Goal: Find specific page/section: Find specific page/section

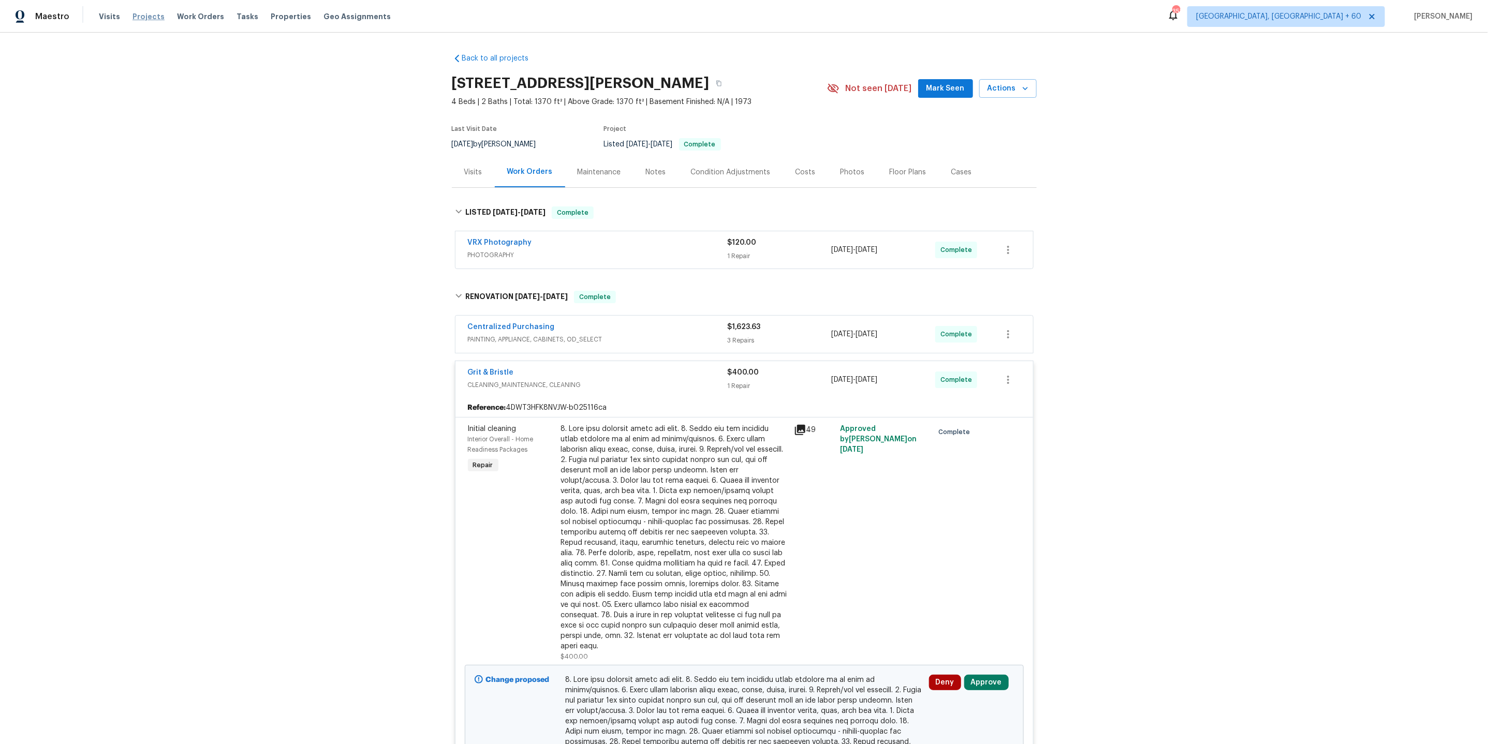
click at [138, 16] on span "Projects" at bounding box center [148, 16] width 32 height 10
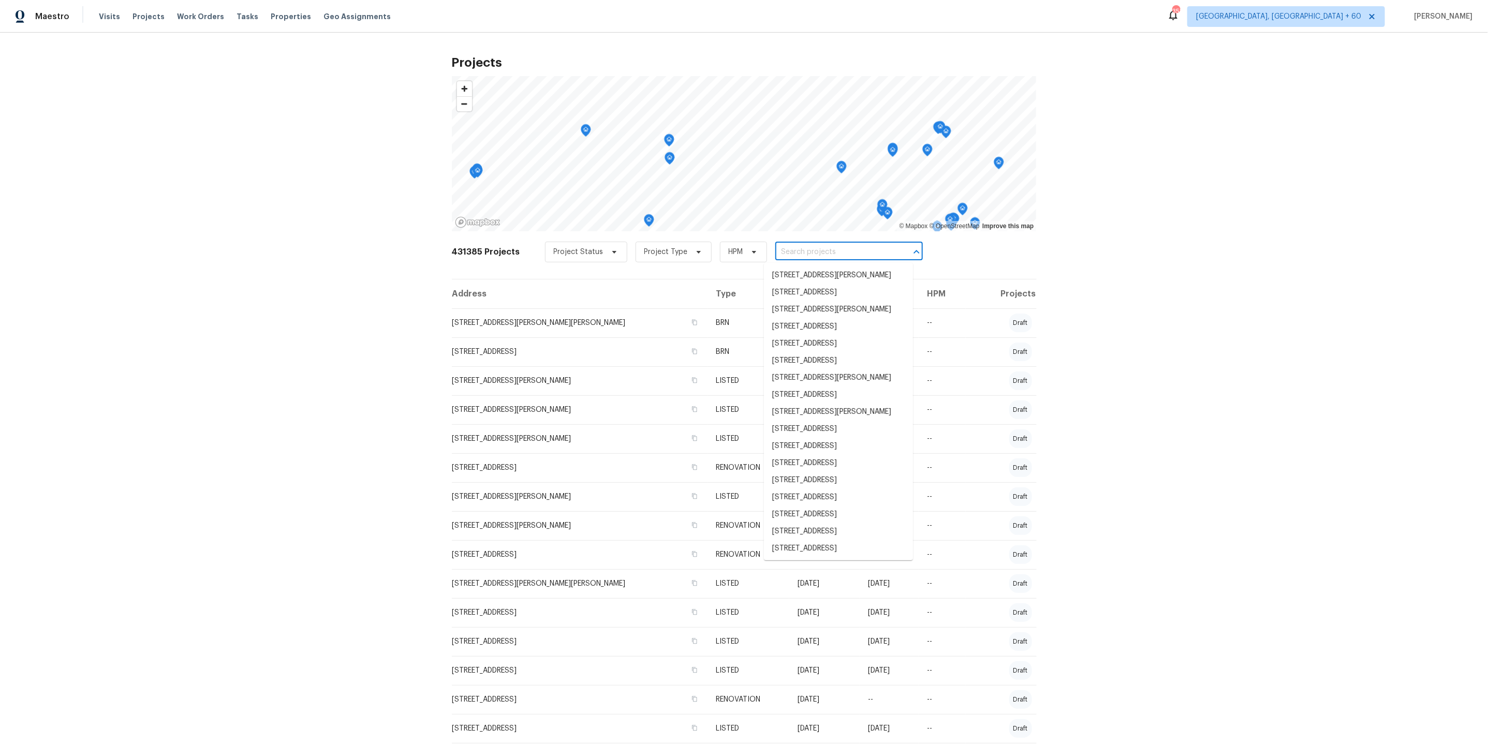
click at [797, 251] on input "text" at bounding box center [834, 252] width 119 height 16
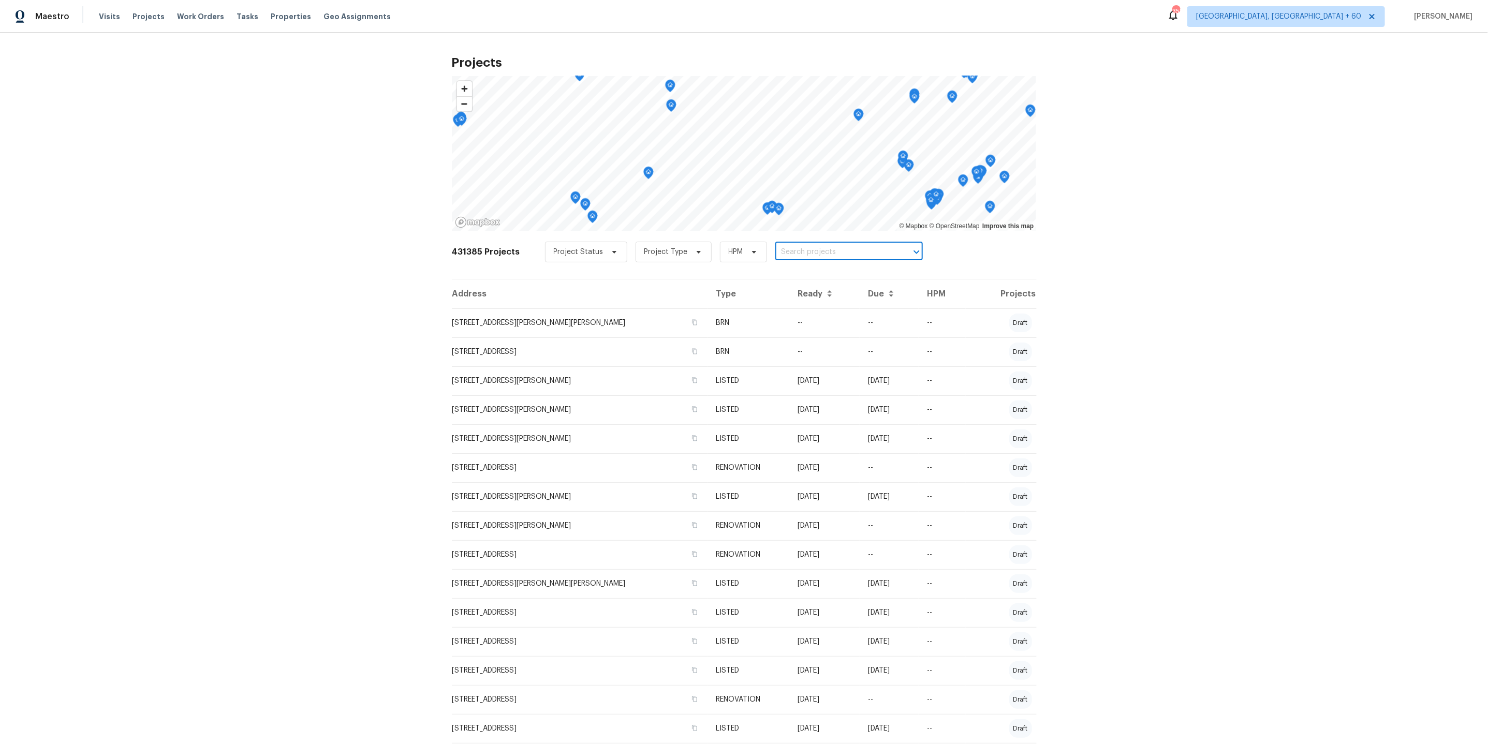
paste input "[STREET_ADDRESS]"
type input "[STREET_ADDRESS]"
click at [808, 276] on li "[STREET_ADDRESS]" at bounding box center [838, 275] width 149 height 17
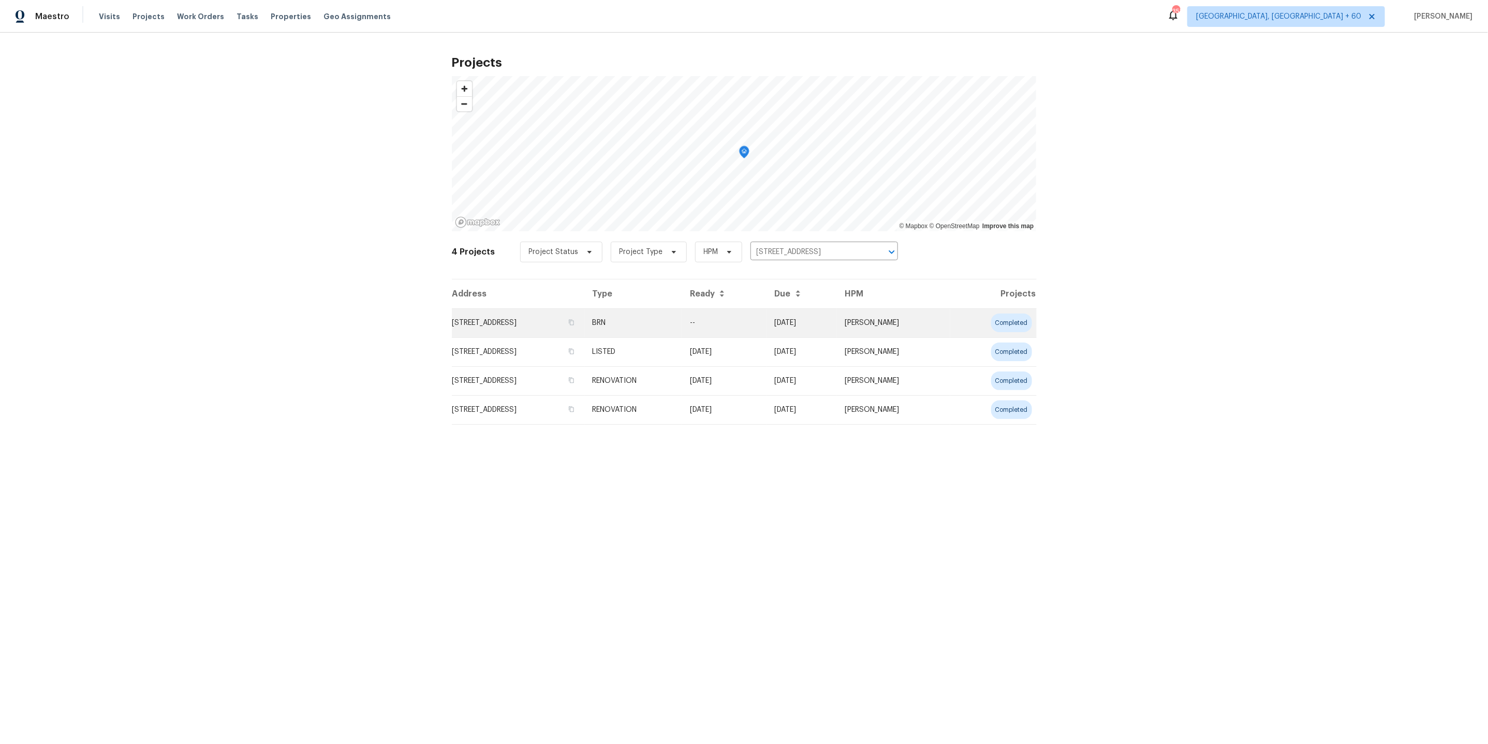
click at [734, 324] on td "--" at bounding box center [724, 322] width 84 height 29
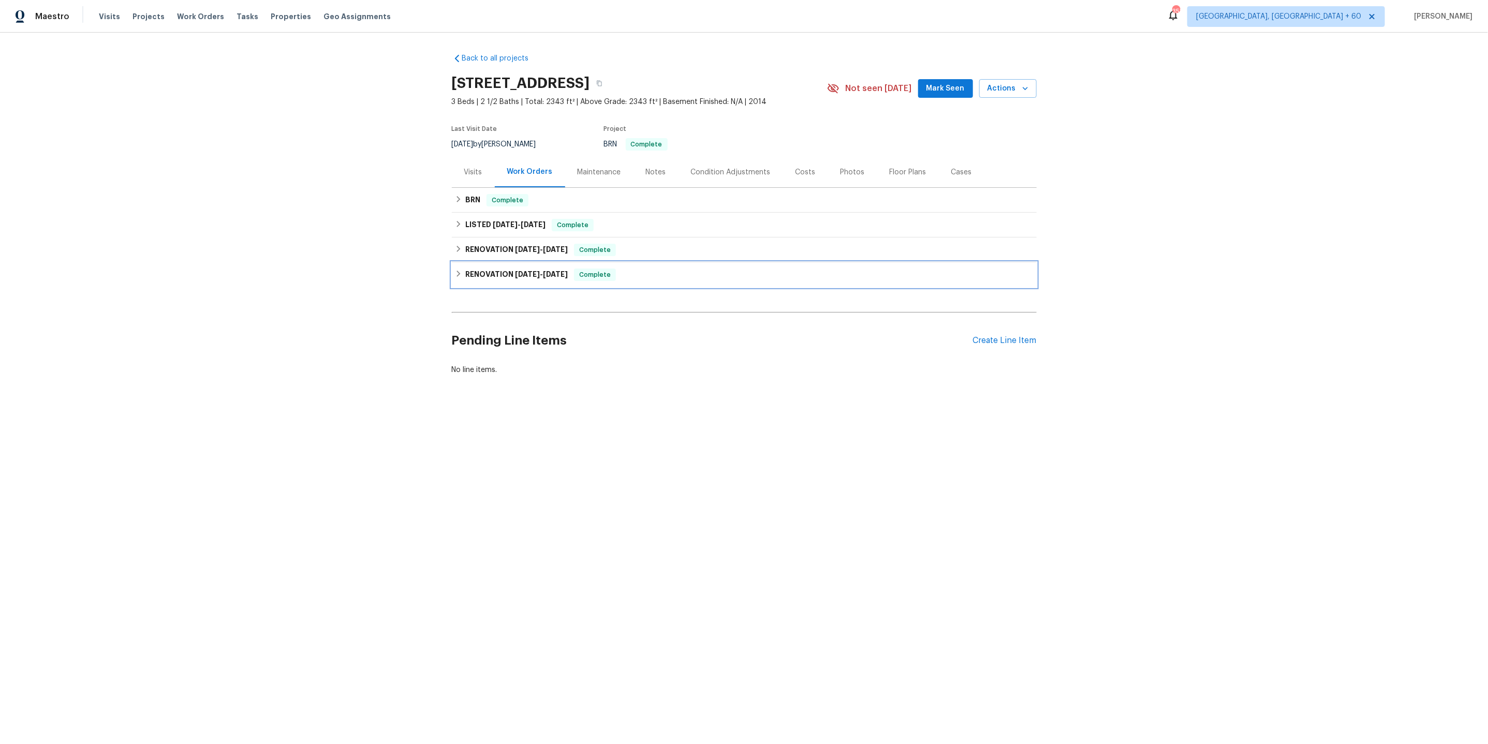
click at [721, 272] on div "RENOVATION [DATE] - [DATE] Complete" at bounding box center [744, 275] width 579 height 12
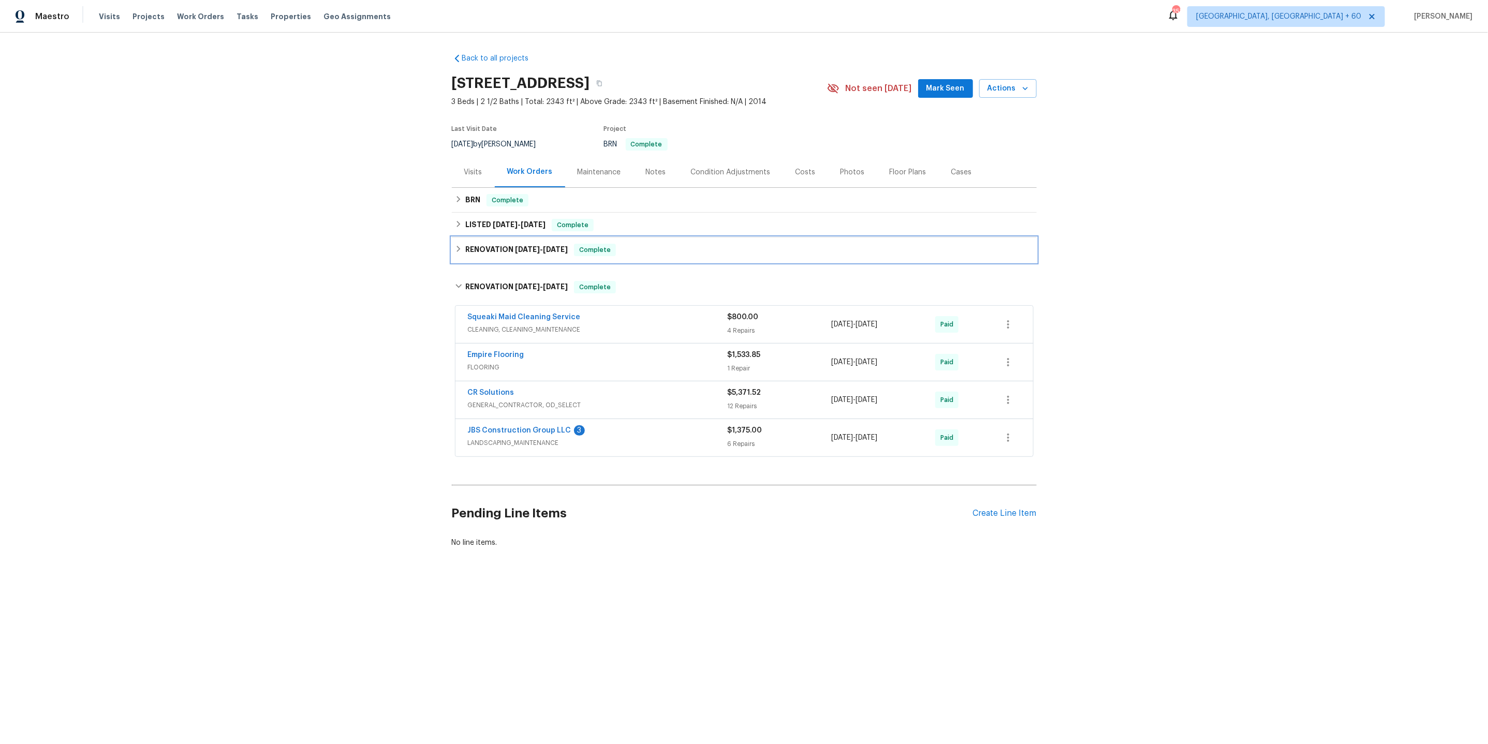
click at [716, 253] on div "RENOVATION [DATE] - [DATE] Complete" at bounding box center [744, 250] width 579 height 12
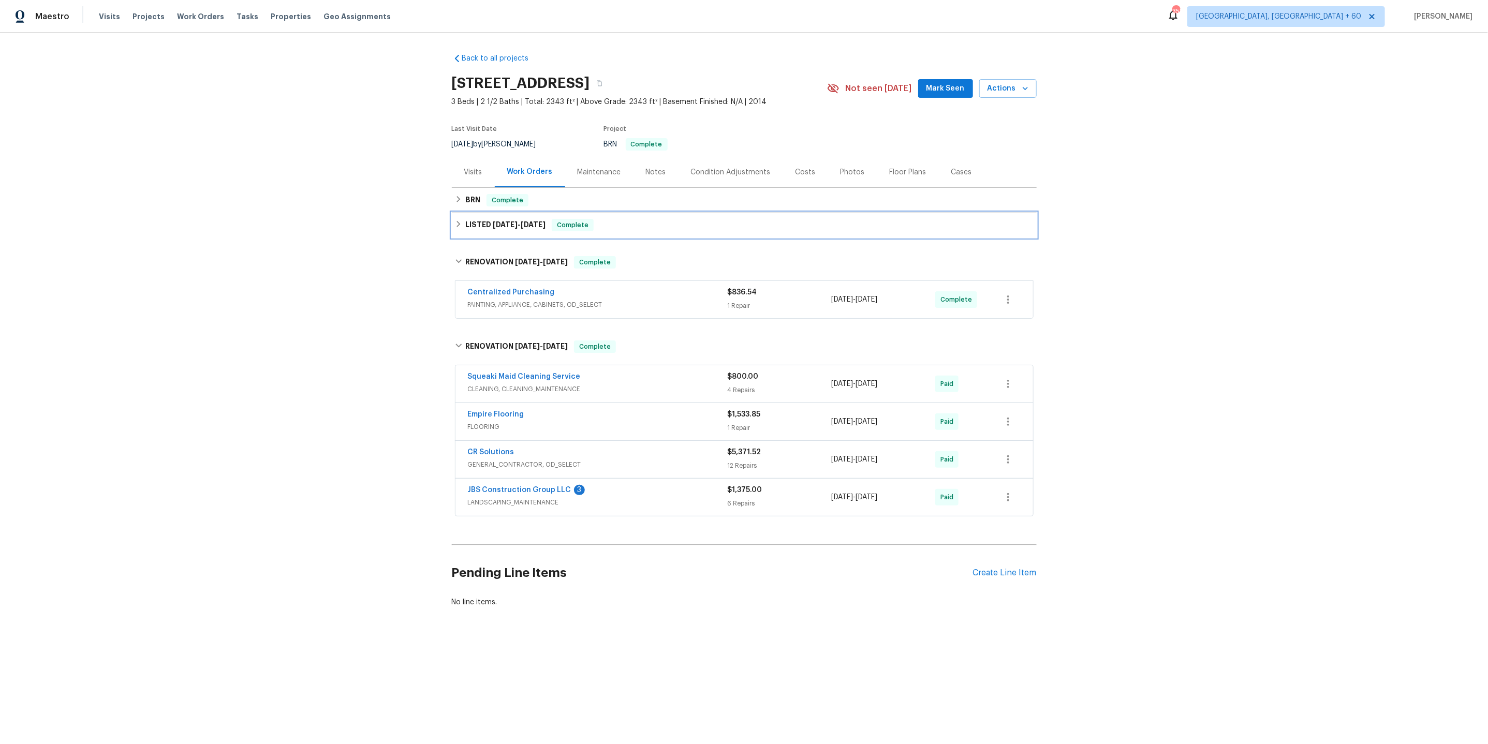
click at [715, 233] on div "LISTED [DATE] - [DATE] Complete" at bounding box center [744, 225] width 585 height 25
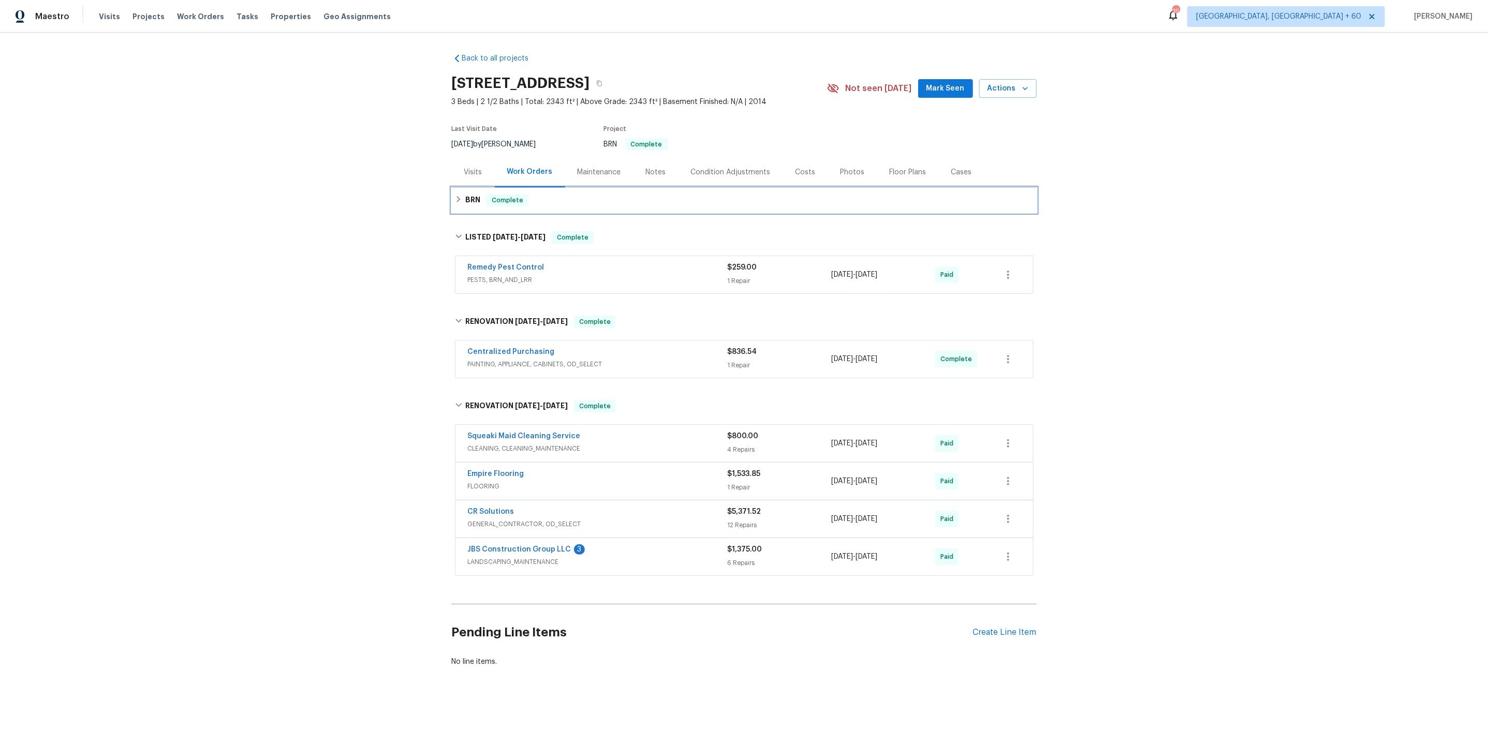
click at [714, 211] on div "BRN Complete" at bounding box center [744, 200] width 585 height 25
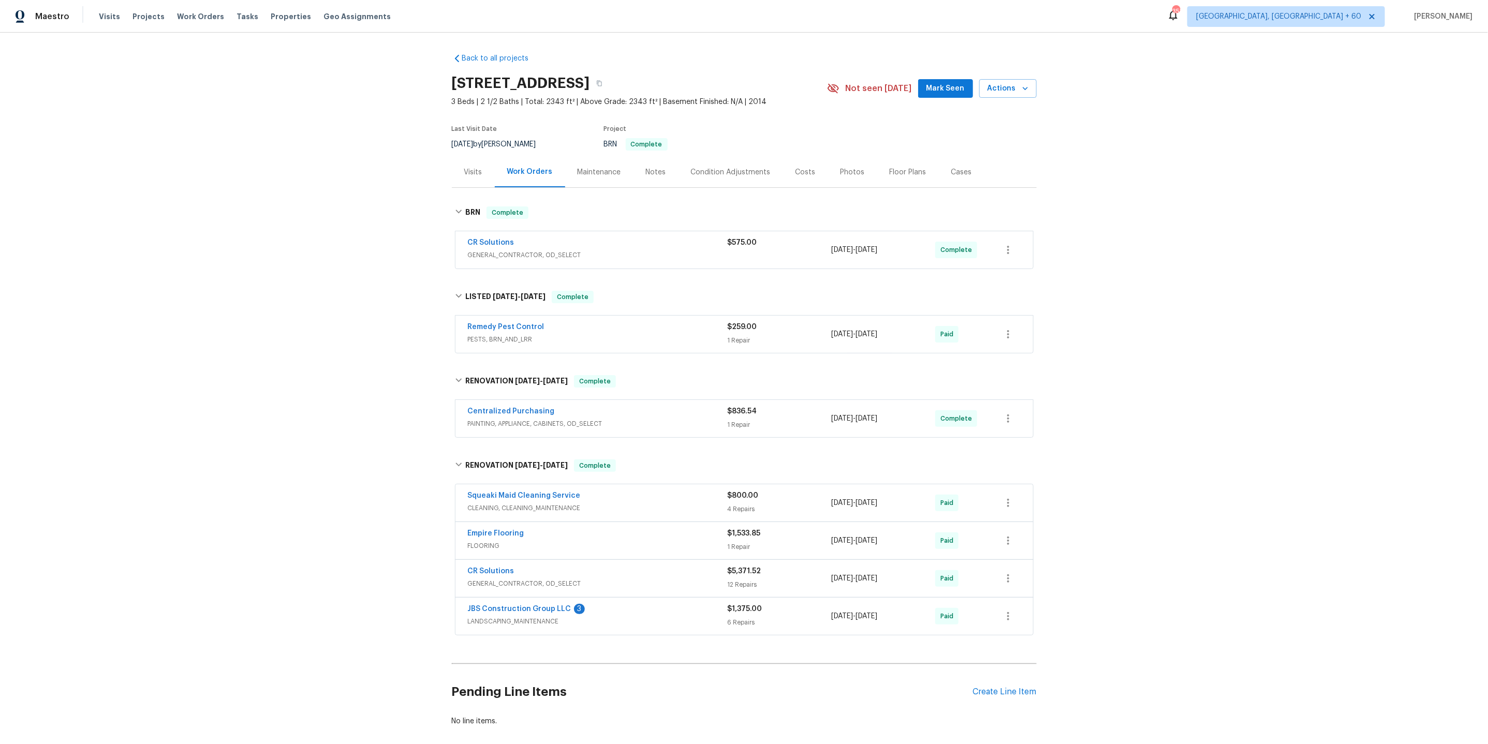
click at [657, 243] on div "CR Solutions" at bounding box center [598, 244] width 260 height 12
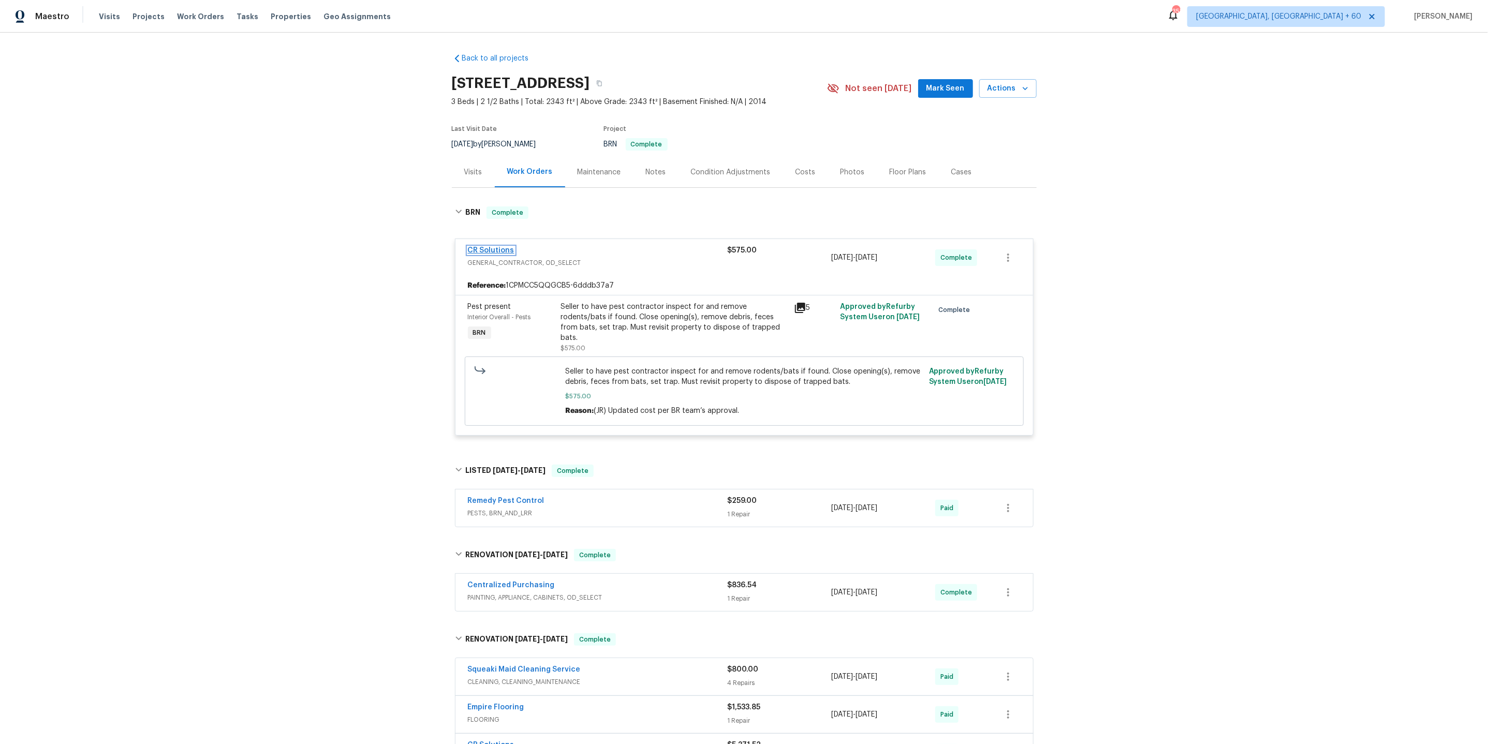
click at [493, 247] on link "CR Solutions" at bounding box center [491, 250] width 47 height 7
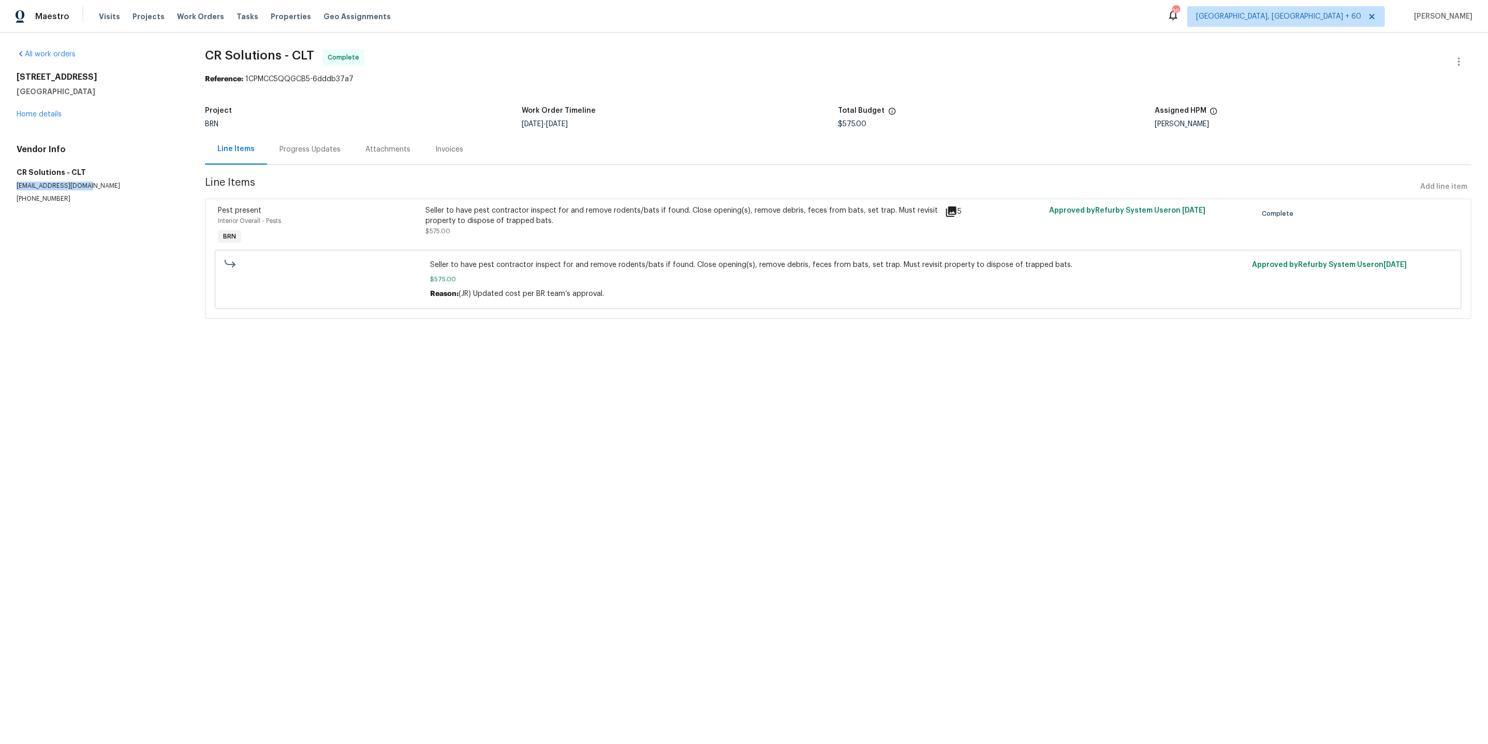
drag, startPoint x: 84, startPoint y: 186, endPoint x: 13, endPoint y: 188, distance: 71.4
click at [13, 188] on div "All work orders [STREET_ADDRESS] Home details Vendor Info CR Solutions - CLT [E…" at bounding box center [744, 190] width 1488 height 315
copy p "[EMAIL_ADDRESS][DOMAIN_NAME]"
click at [147, 15] on span "Projects" at bounding box center [148, 16] width 32 height 10
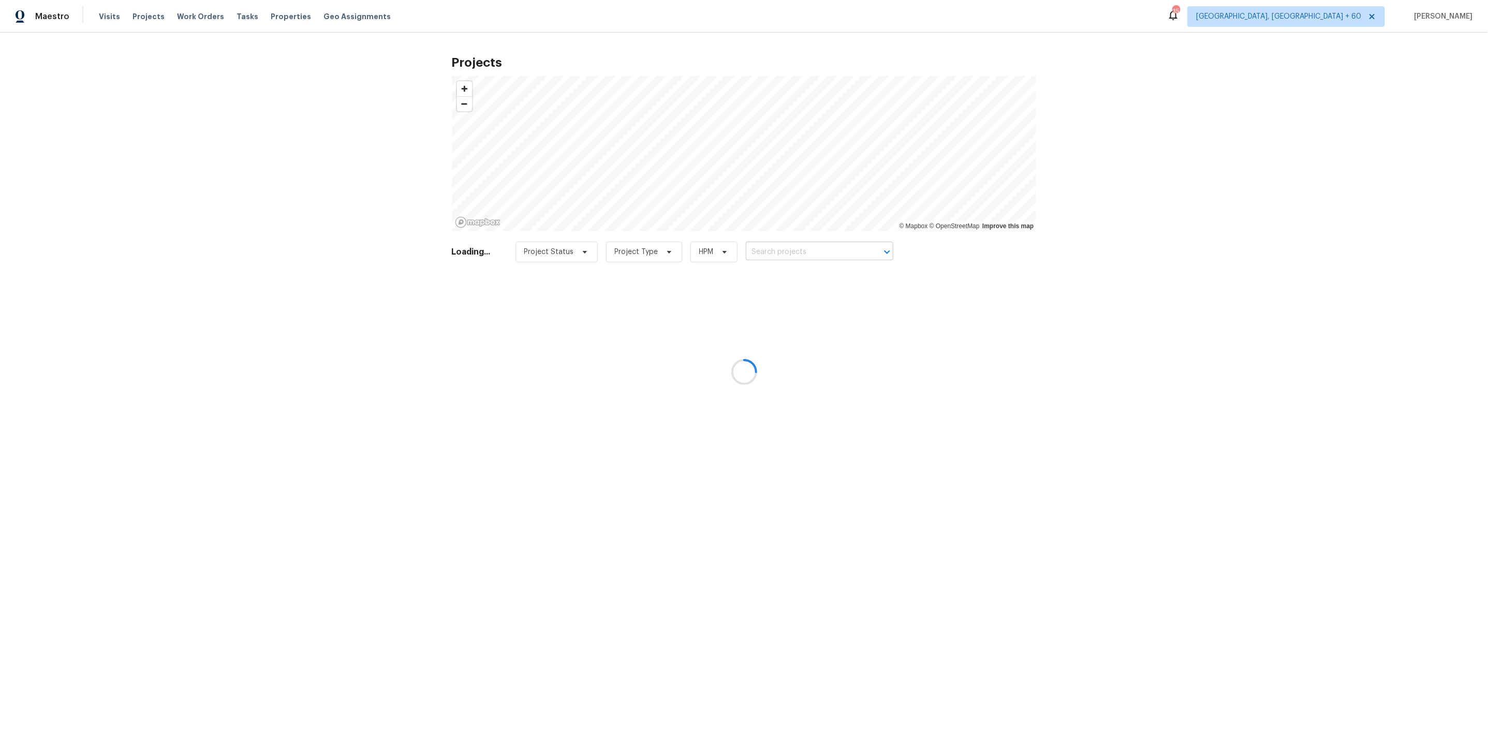
click at [782, 254] on input "text" at bounding box center [805, 252] width 119 height 16
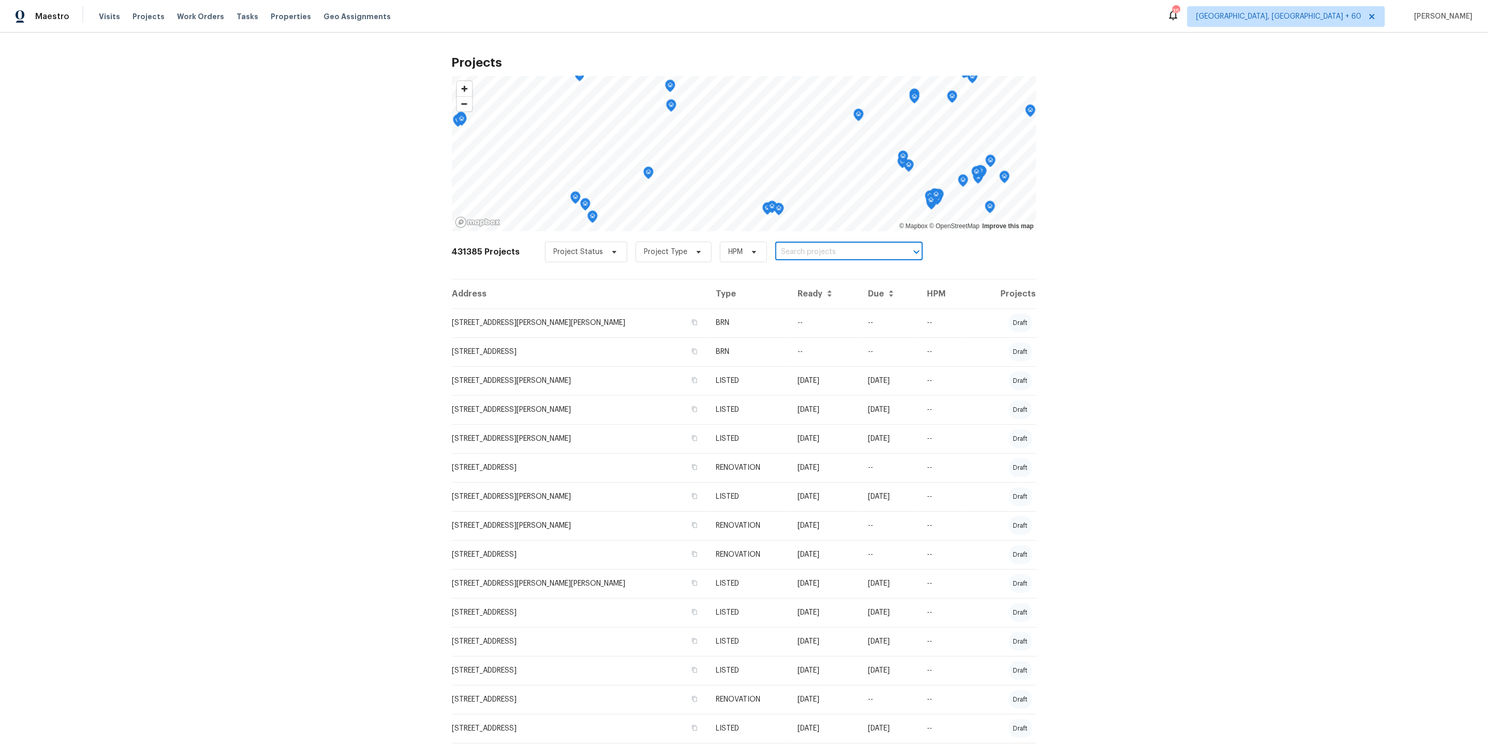
paste input "18 Alden Dr"
type input "18 Alden Dr"
click at [828, 273] on li "[STREET_ADDRESS][PERSON_NAME]" at bounding box center [838, 275] width 149 height 17
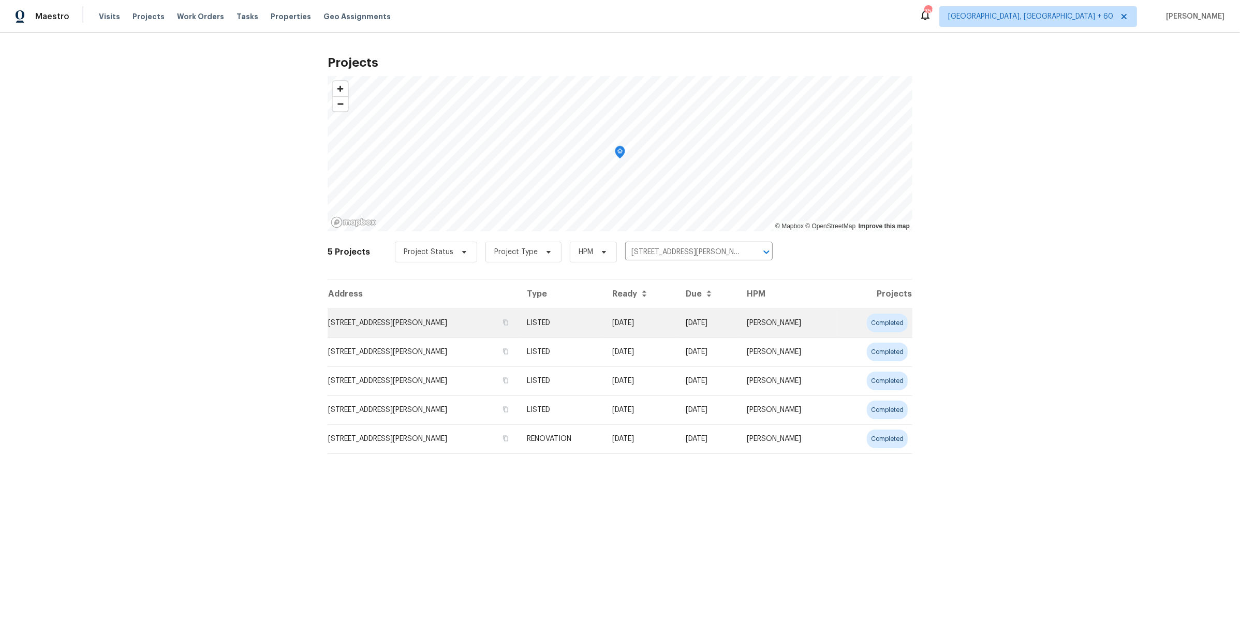
click at [718, 323] on td "[DATE]" at bounding box center [707, 322] width 61 height 29
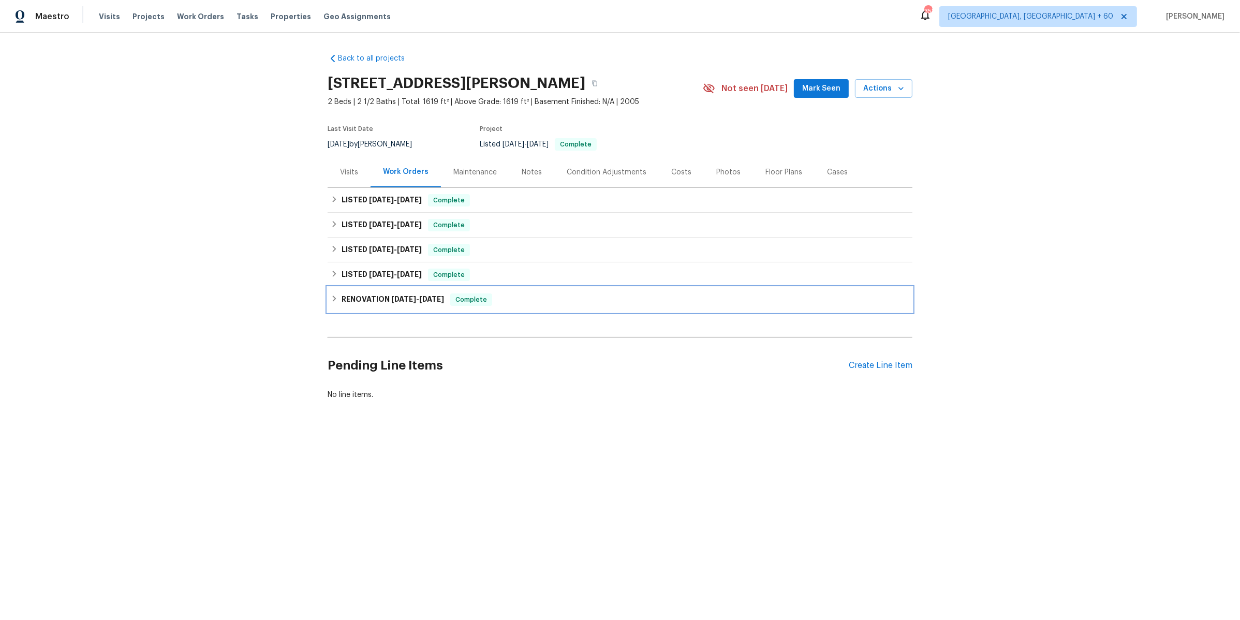
click at [614, 306] on div "RENOVATION [DATE] - [DATE] Complete" at bounding box center [620, 299] width 585 height 25
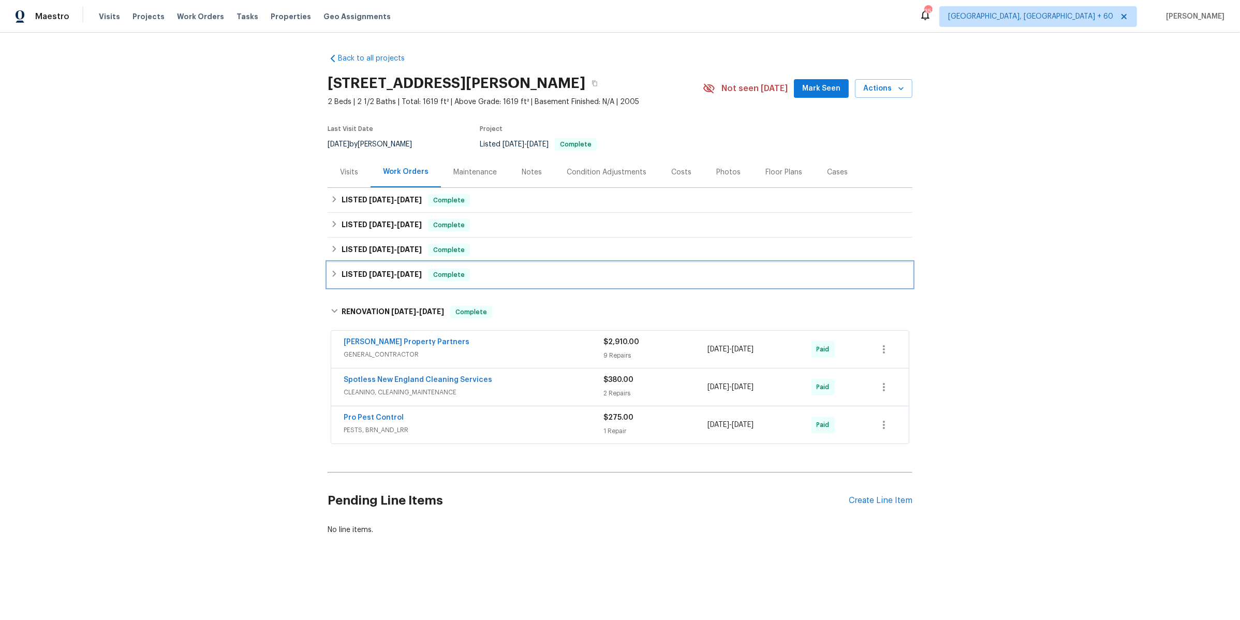
click at [613, 273] on div "LISTED [DATE] - [DATE] Complete" at bounding box center [620, 275] width 579 height 12
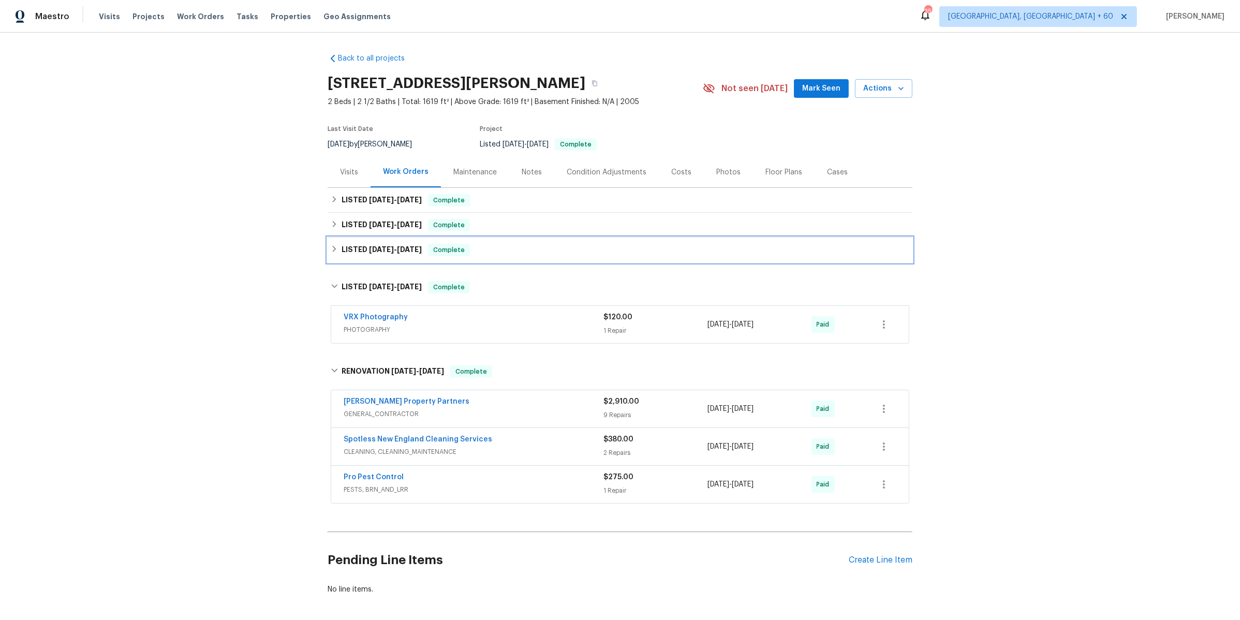
click at [607, 248] on div "LISTED [DATE] - [DATE] Complete" at bounding box center [620, 250] width 579 height 12
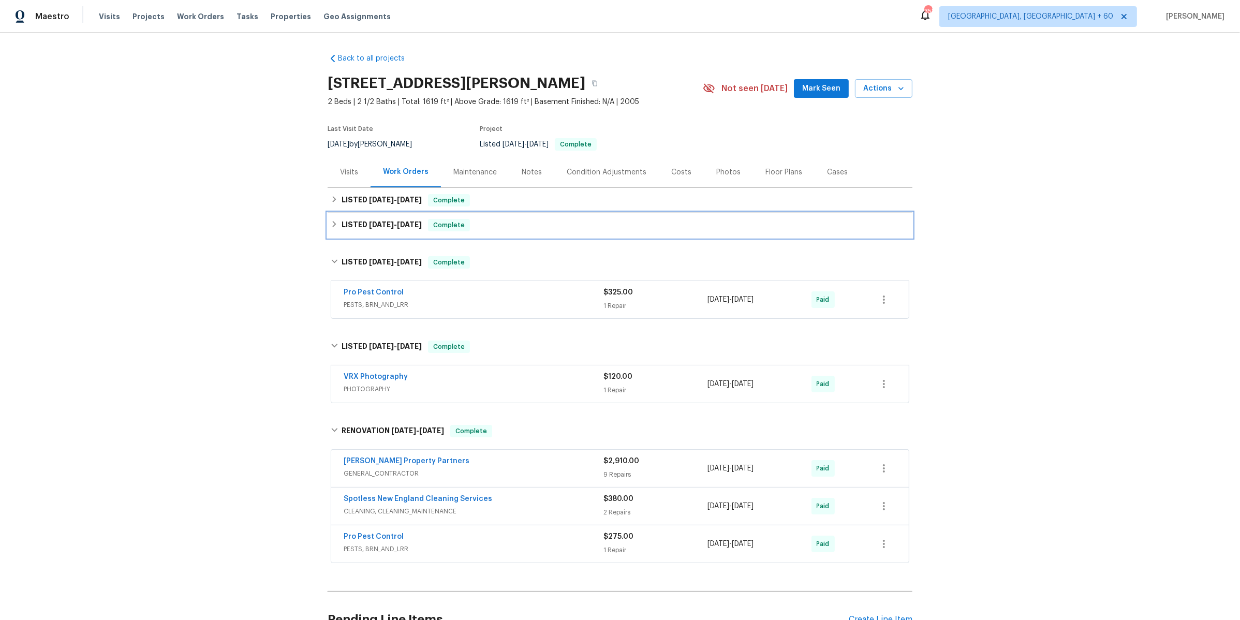
click at [604, 231] on div "LISTED [DATE] - [DATE] Complete" at bounding box center [620, 225] width 585 height 25
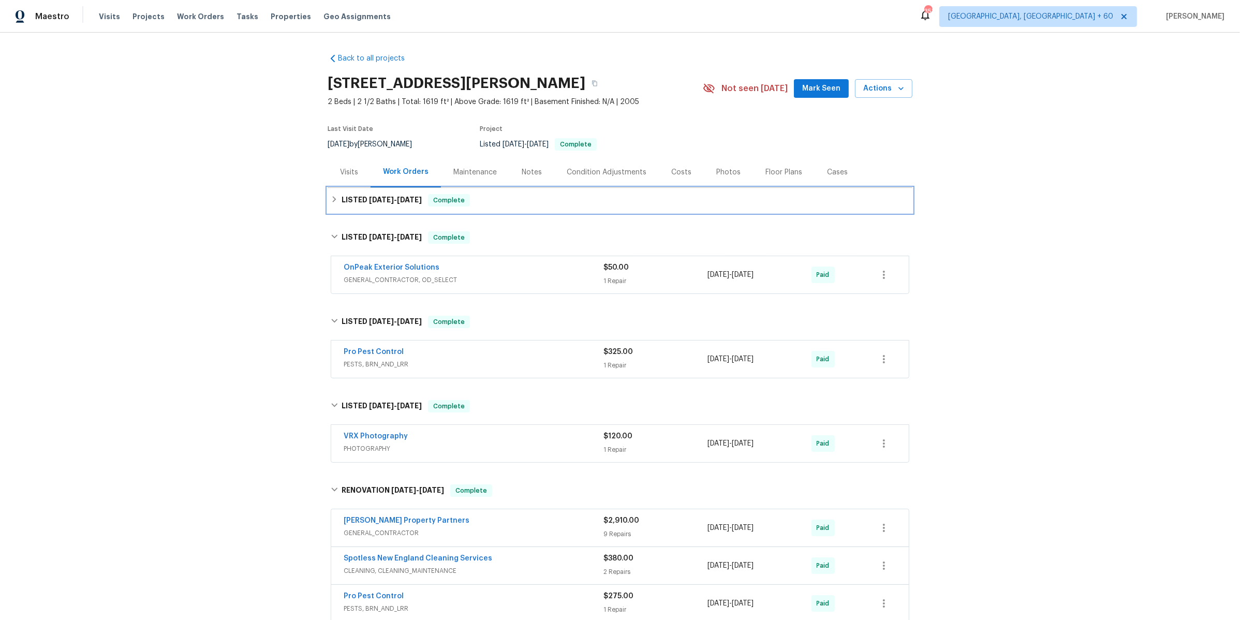
click at [603, 199] on div "LISTED [DATE] - [DATE] Complete" at bounding box center [620, 200] width 579 height 12
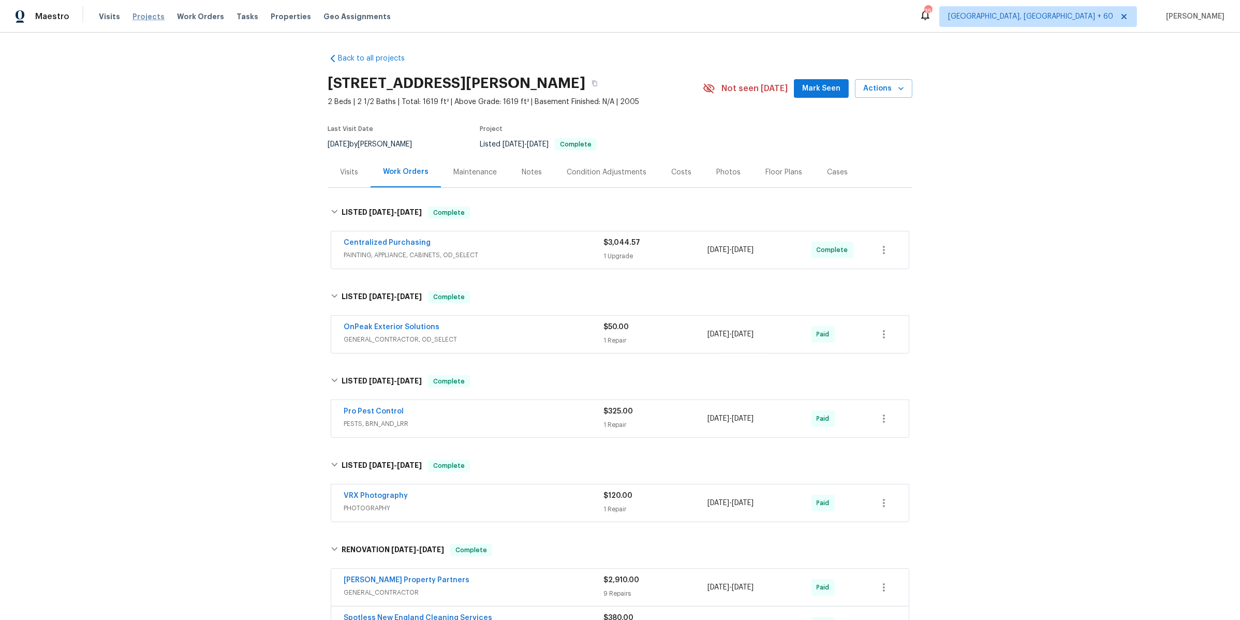
click at [147, 18] on span "Projects" at bounding box center [148, 16] width 32 height 10
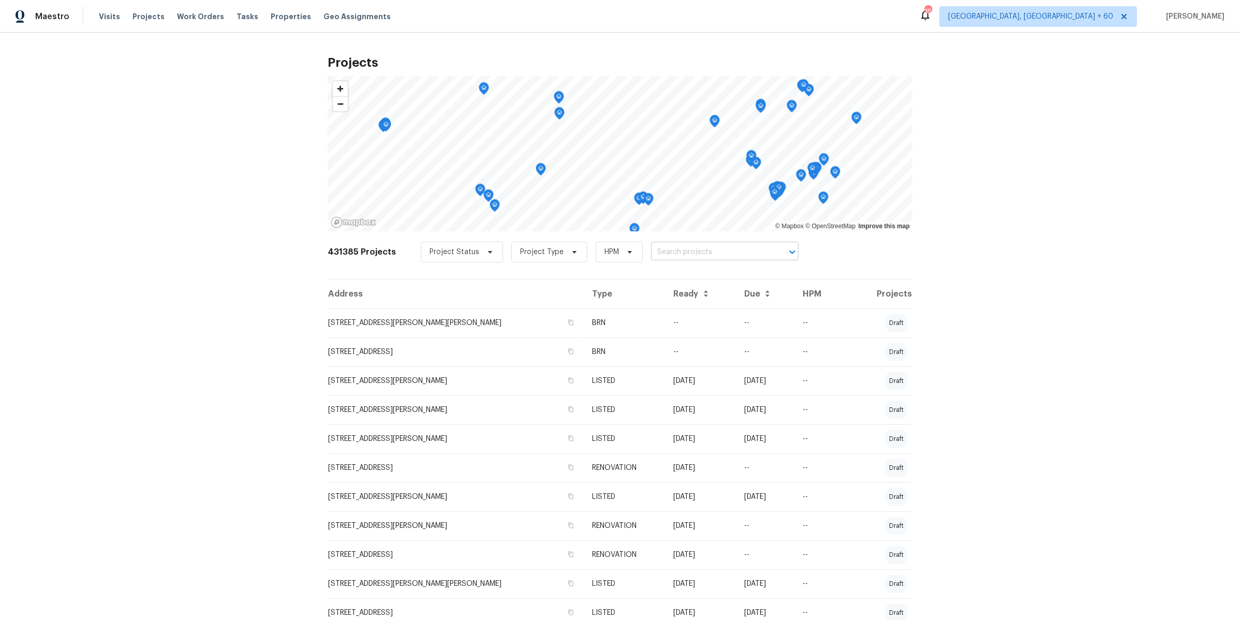
click at [668, 254] on input "text" at bounding box center [710, 252] width 119 height 16
paste input "18 Alden Dr"
type input "18 Alden Dr"
